Goal: Navigation & Orientation: Go to known website

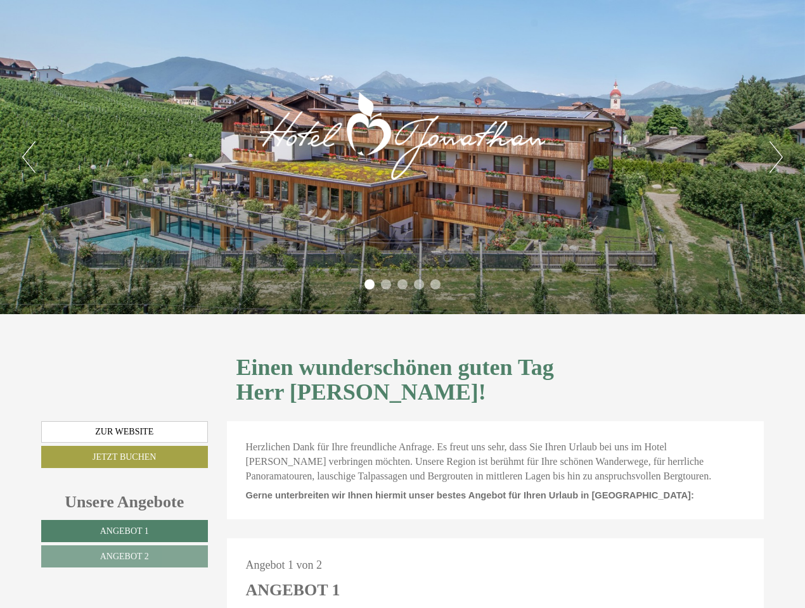
click at [402, 304] on div "Previous Next 1 2 3 4 5" at bounding box center [402, 157] width 805 height 314
click at [29, 157] on button "Previous" at bounding box center [28, 157] width 13 height 32
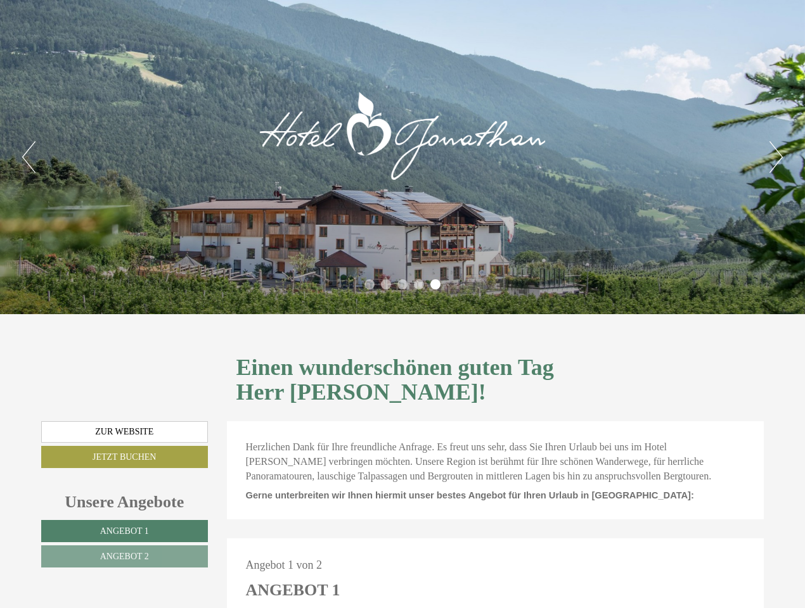
click at [776, 157] on button "Next" at bounding box center [775, 157] width 13 height 32
click at [369, 284] on li "1" at bounding box center [369, 284] width 10 height 10
click at [386, 284] on li "2" at bounding box center [386, 284] width 10 height 10
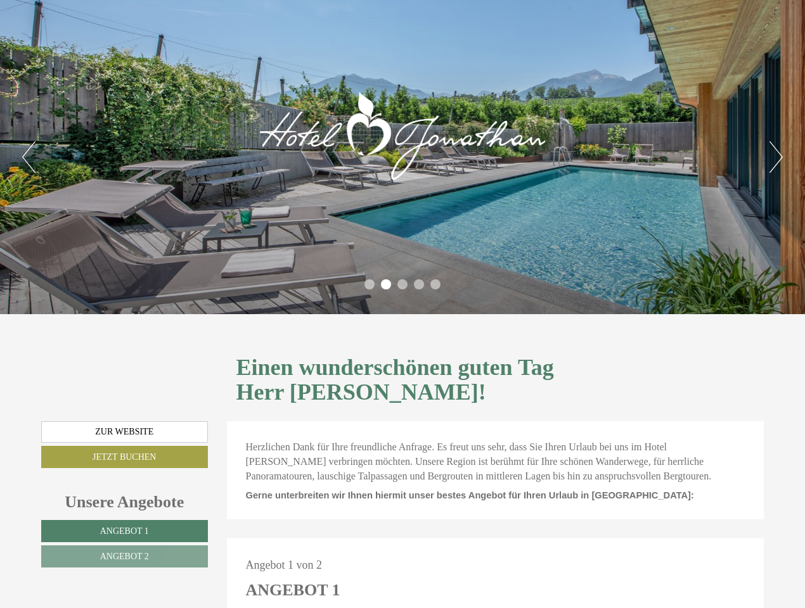
click at [402, 284] on li "3" at bounding box center [402, 284] width 10 height 10
click at [419, 284] on li "4" at bounding box center [419, 284] width 10 height 10
click at [435, 284] on li "5" at bounding box center [435, 284] width 10 height 10
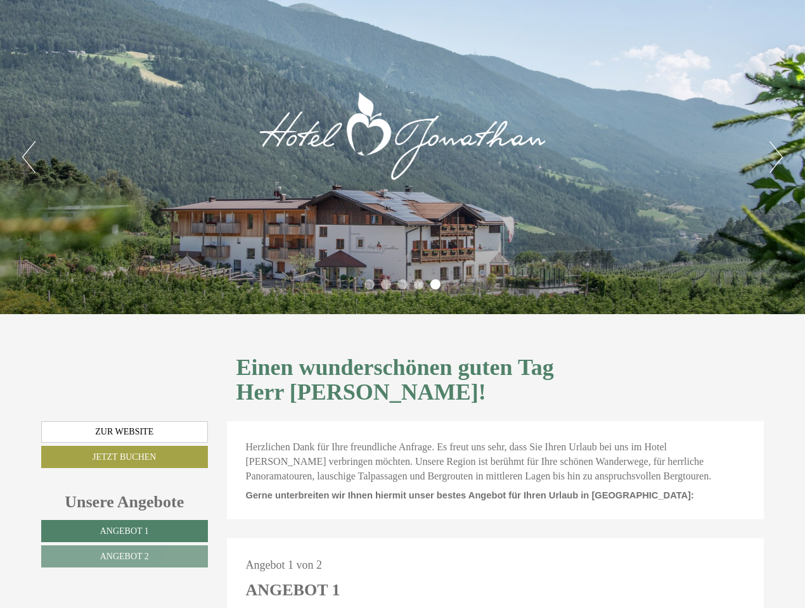
click at [124, 527] on span "Angebot 1" at bounding box center [124, 532] width 49 height 10
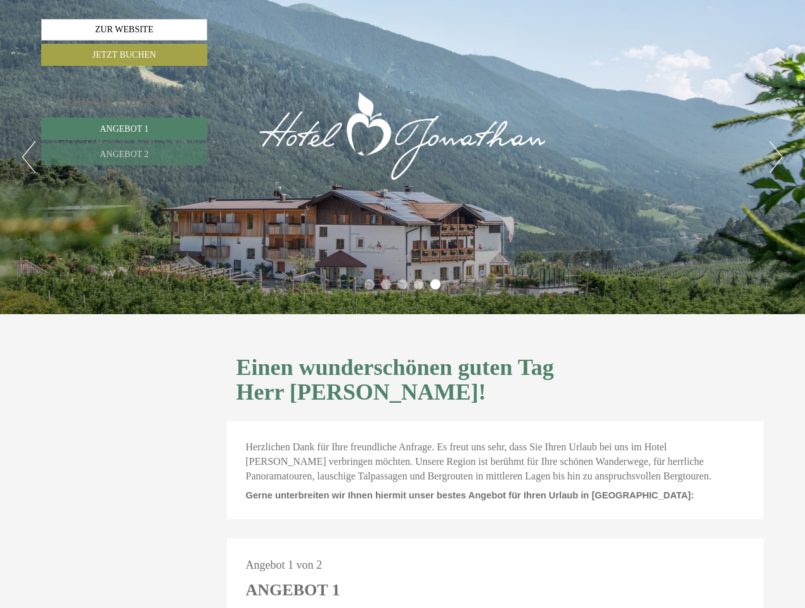
scroll to position [514, 0]
